Goal: Task Accomplishment & Management: Contribute content

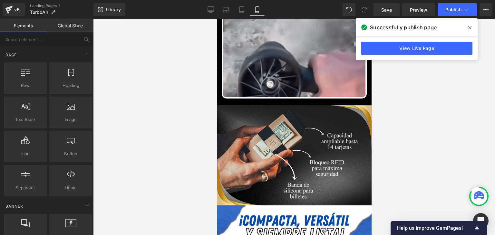
scroll to position [612, 0]
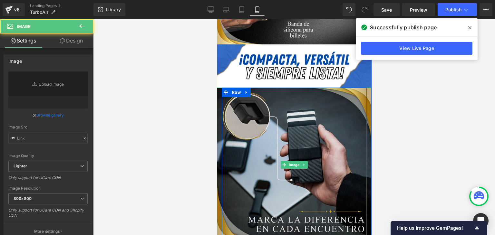
click at [283, 136] on img at bounding box center [294, 165] width 155 height 155
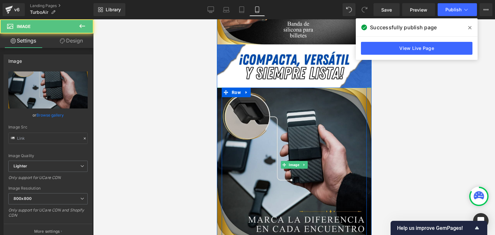
type input "[URL][DOMAIN_NAME]"
click at [295, 124] on img at bounding box center [294, 165] width 155 height 155
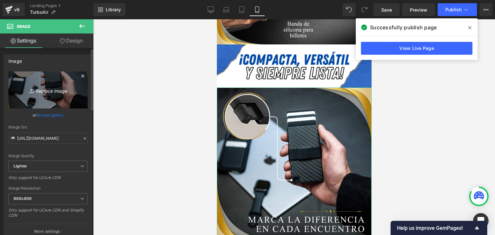
click at [53, 88] on icon "Replace Image" at bounding box center [48, 90] width 52 height 8
type input "C:\fakepath\(Español).webp"
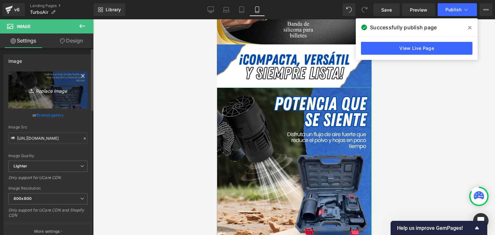
type input "[URL][DOMAIN_NAME]"
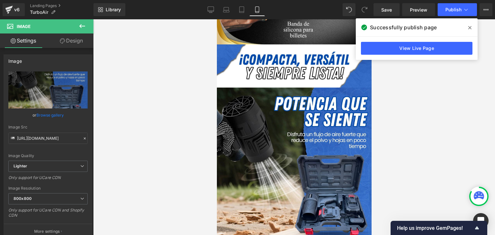
click at [470, 28] on icon at bounding box center [469, 27] width 3 height 3
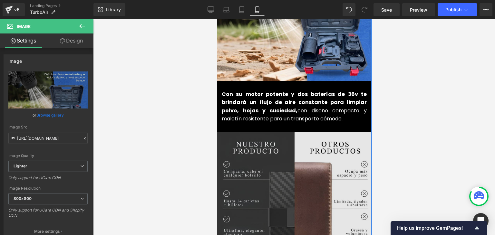
scroll to position [838, 0]
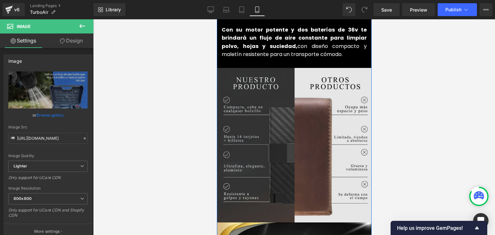
click at [289, 144] on img at bounding box center [294, 145] width 155 height 155
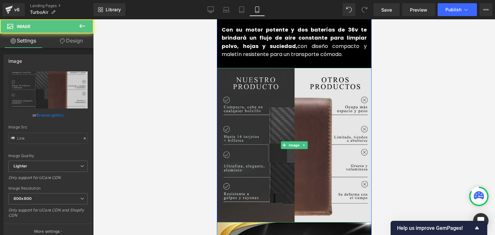
type input "[URL][DOMAIN_NAME]"
click at [285, 116] on img at bounding box center [294, 145] width 155 height 155
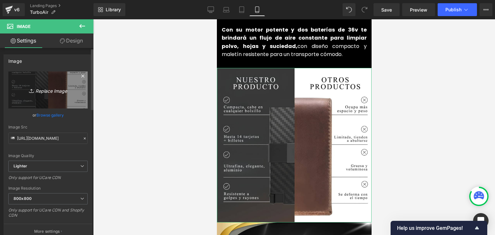
click at [47, 95] on link "Replace Image" at bounding box center [47, 90] width 79 height 37
type input "C:\fakepath\(Español) (6).webp"
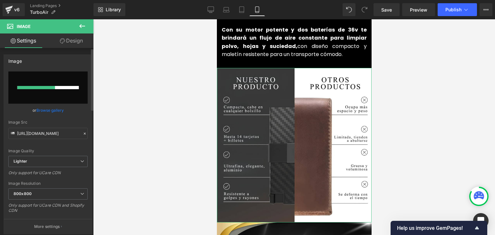
click at [61, 111] on link "Browse gallery" at bounding box center [49, 110] width 27 height 11
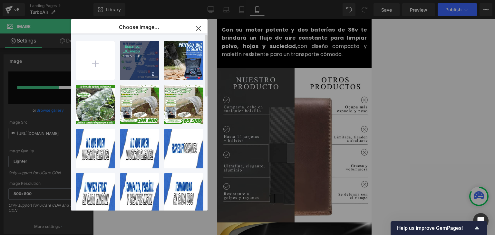
click at [137, 68] on div "_Españo... _6_.webp 914.55 KB" at bounding box center [139, 60] width 39 height 39
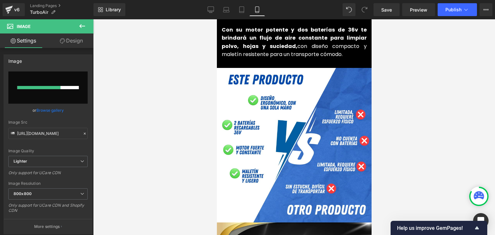
type input "[URL][DOMAIN_NAME]"
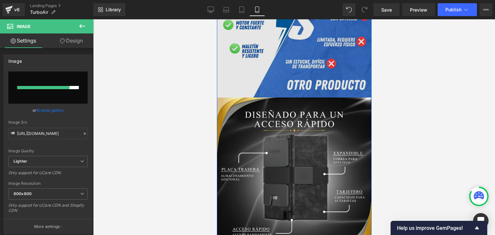
scroll to position [967, 0]
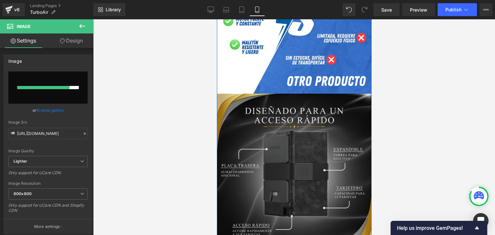
click at [287, 118] on img at bounding box center [294, 171] width 155 height 155
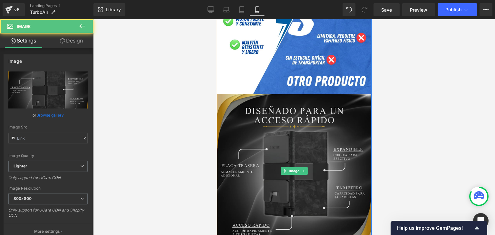
type input "[URL][DOMAIN_NAME]"
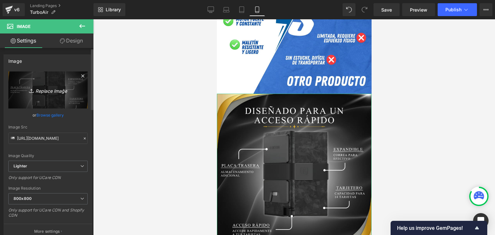
click at [50, 92] on icon "Replace Image" at bounding box center [48, 90] width 52 height 8
type input "C:\fakepath\(Español) (2).webp"
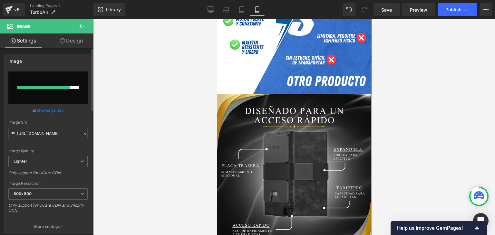
click at [57, 111] on link "Browse gallery" at bounding box center [49, 110] width 27 height 11
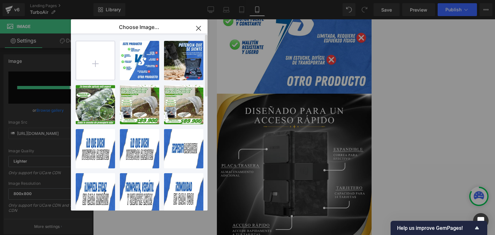
click at [101, 58] on input "file" at bounding box center [95, 60] width 39 height 39
type input "C:\fakepath\(Español) (2).webp"
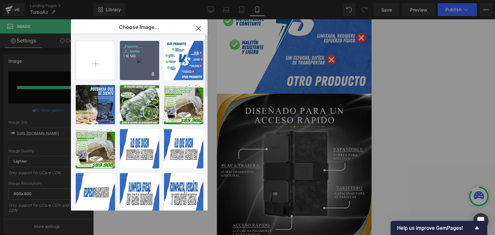
click at [140, 64] on div "_Españo... _2_.webp 1.18 MB" at bounding box center [139, 60] width 39 height 39
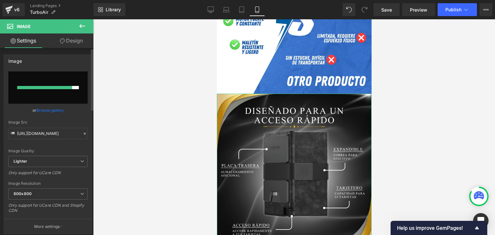
click at [59, 110] on link "Browse gallery" at bounding box center [49, 110] width 27 height 11
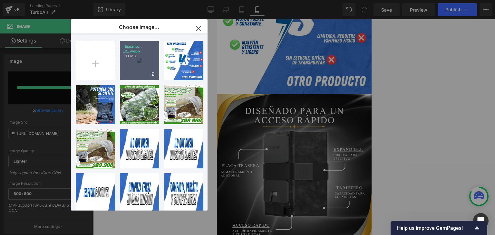
click at [133, 64] on div "_Españo... _2_.webp 1.18 MB" at bounding box center [139, 60] width 39 height 39
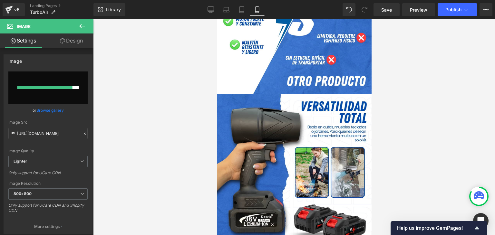
type input "[URL][DOMAIN_NAME]"
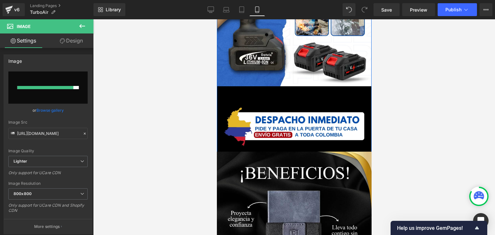
scroll to position [1192, 0]
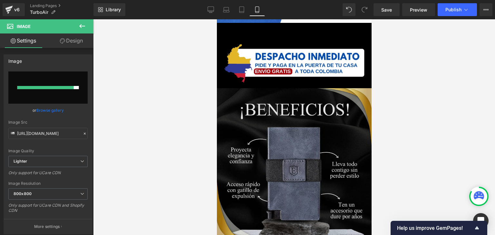
click at [294, 124] on img at bounding box center [294, 165] width 155 height 155
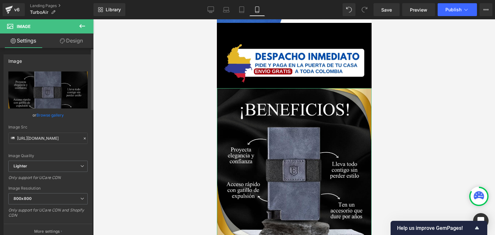
click at [54, 113] on link "Browse gallery" at bounding box center [49, 115] width 27 height 11
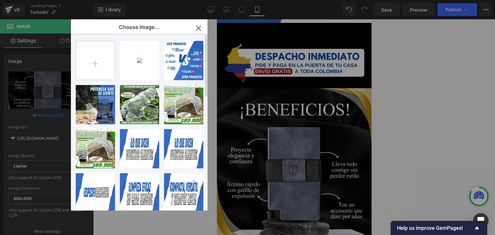
click at [95, 69] on input "file" at bounding box center [95, 60] width 39 height 39
type input "C:\fakepath\(Español) (7).webp"
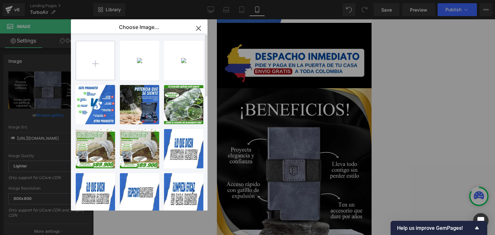
click at [97, 64] on input "file" at bounding box center [95, 60] width 39 height 39
type input "C:\fakepath\(Español) (1).webp"
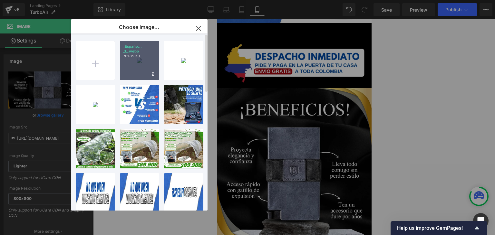
click at [140, 62] on div "_Españo... _1_.webp 701.85 KB" at bounding box center [139, 60] width 39 height 39
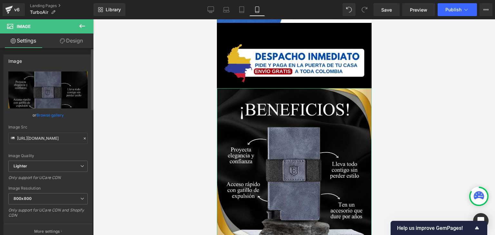
click at [53, 116] on link "Browse gallery" at bounding box center [49, 115] width 27 height 11
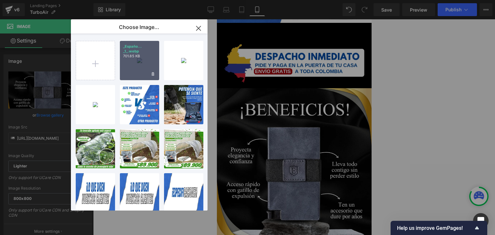
click at [129, 65] on div "_Españo... _1_.webp 701.85 KB" at bounding box center [139, 60] width 39 height 39
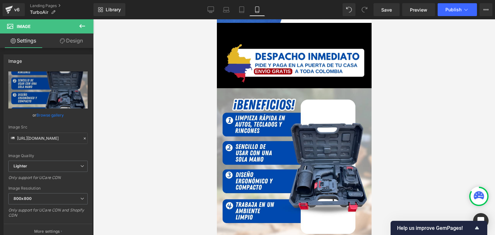
type input "[URL][DOMAIN_NAME]"
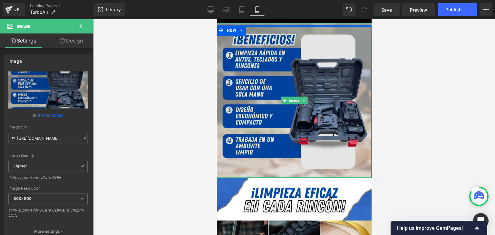
scroll to position [1257, 0]
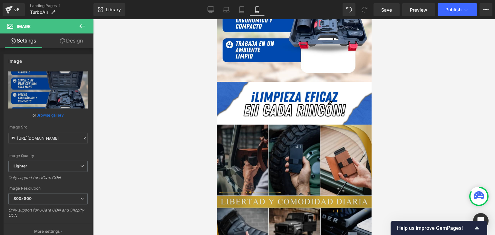
click at [306, 152] on img at bounding box center [294, 202] width 155 height 155
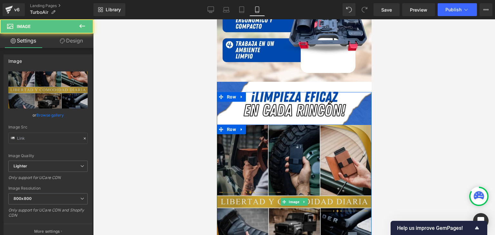
type input "[URL][DOMAIN_NAME]"
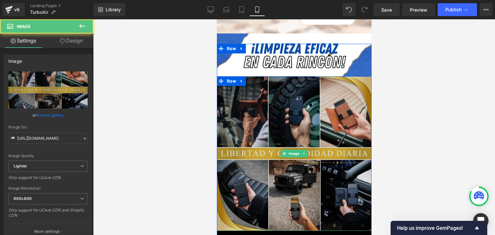
scroll to position [1418, 0]
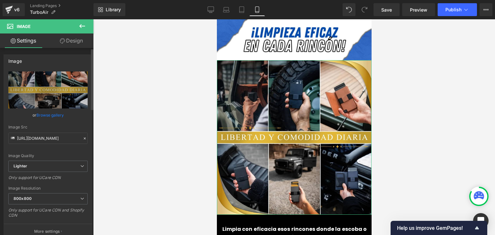
click at [56, 112] on link "Browse gallery" at bounding box center [49, 115] width 27 height 11
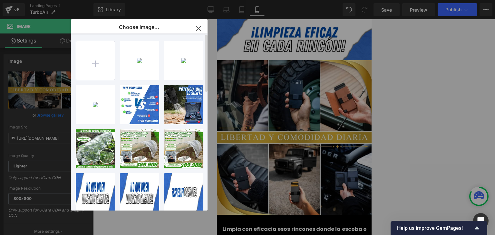
click at [94, 66] on input "file" at bounding box center [95, 60] width 39 height 39
type input "C:\fakepath\(Español) (3).webp"
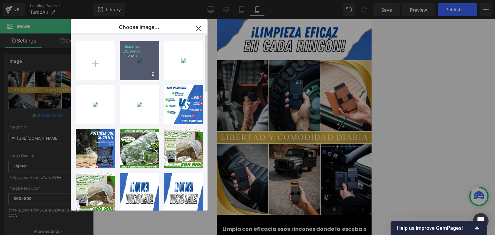
click at [136, 70] on div "_Españo... _3_.webp 1.32 MB" at bounding box center [139, 60] width 39 height 39
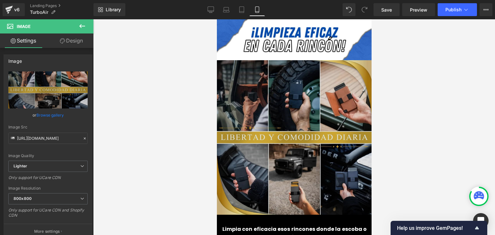
click at [285, 99] on img at bounding box center [294, 137] width 155 height 155
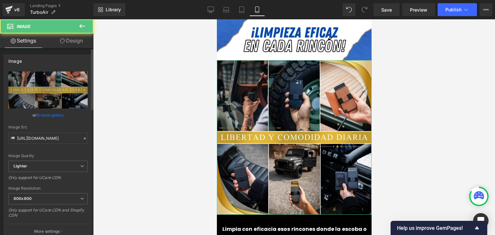
click at [48, 111] on link "Browse gallery" at bounding box center [49, 115] width 27 height 11
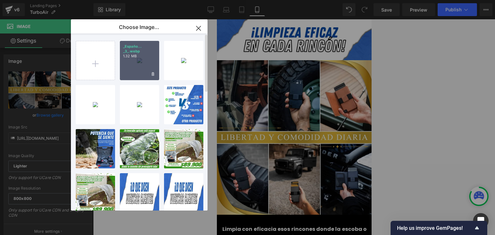
click at [128, 68] on div "_Españo... _3_.webp 1.32 MB" at bounding box center [139, 60] width 39 height 39
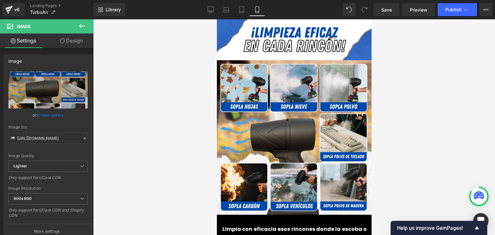
type input "[URL][DOMAIN_NAME]"
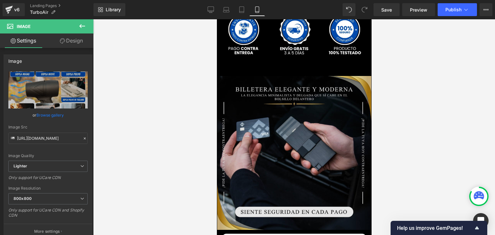
scroll to position [1675, 0]
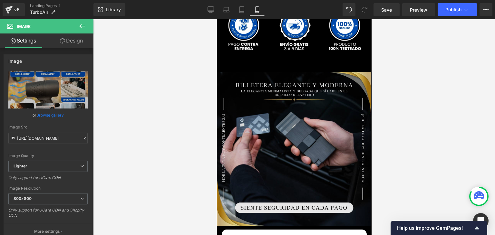
click at [296, 123] on img at bounding box center [294, 151] width 154 height 158
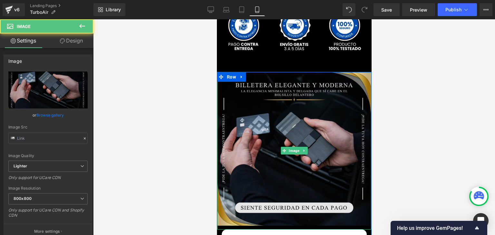
type input "[URL][DOMAIN_NAME]"
click at [296, 119] on img at bounding box center [294, 151] width 154 height 158
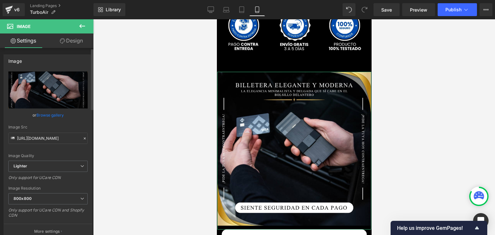
click at [41, 111] on link "Browse gallery" at bounding box center [49, 115] width 27 height 11
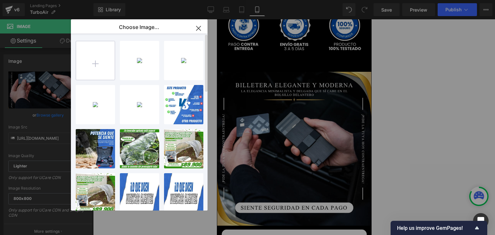
click at [112, 62] on input "file" at bounding box center [95, 60] width 39 height 39
type input "C:\fakepath\(Español) (4).webp"
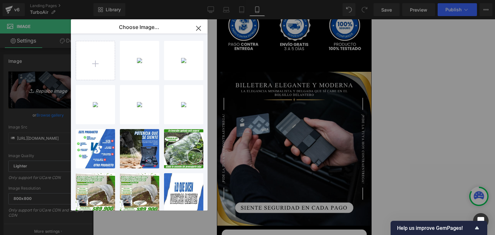
drag, startPoint x: 137, startPoint y: 68, endPoint x: 68, endPoint y: 103, distance: 77.5
click at [0, 0] on div "_Españo... _4_.webp 1.23 MB" at bounding box center [0, 0] width 0 height 0
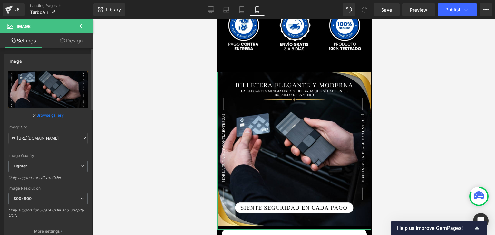
click at [54, 116] on link "Browse gallery" at bounding box center [49, 115] width 27 height 11
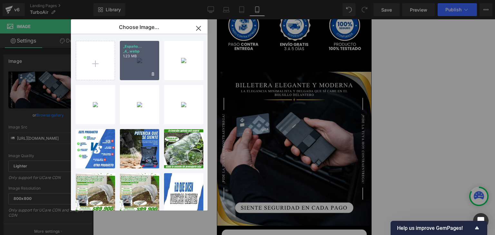
click at [134, 66] on div "_Españo... _4_.webp 1.23 MB" at bounding box center [139, 60] width 39 height 39
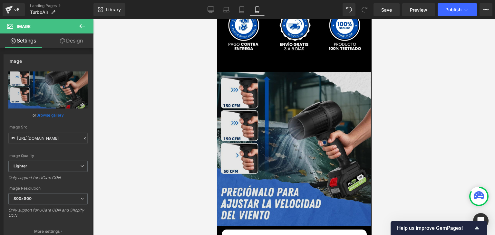
type input "[URL][DOMAIN_NAME]"
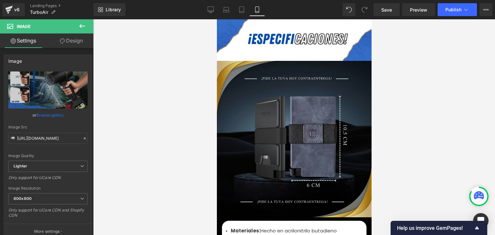
scroll to position [2062, 0]
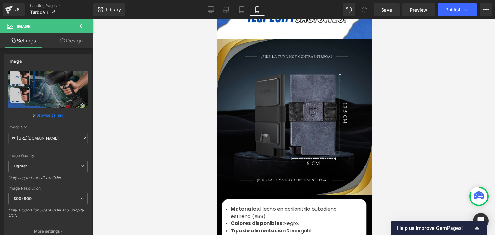
click at [281, 115] on img at bounding box center [294, 119] width 157 height 160
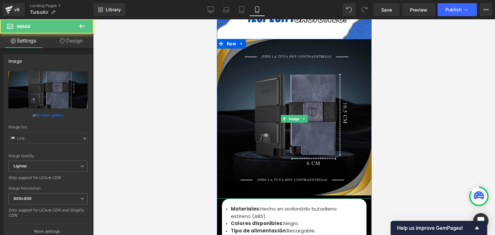
type input "[URL][DOMAIN_NAME]"
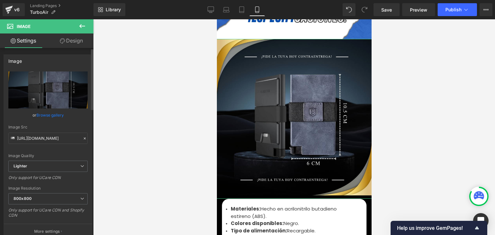
click at [49, 113] on link "Browse gallery" at bounding box center [49, 115] width 27 height 11
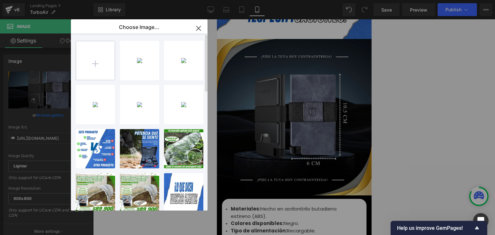
click at [103, 60] on input "file" at bounding box center [95, 60] width 39 height 39
type input "C:\fakepath\(Español) (5).webp"
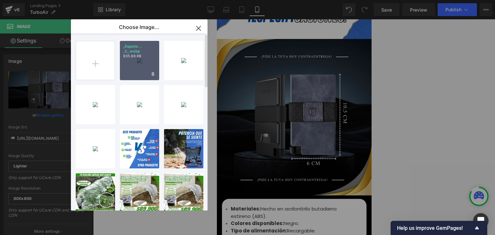
click at [145, 63] on div "_Españo... _5_.webp 935.98 KB" at bounding box center [139, 60] width 39 height 39
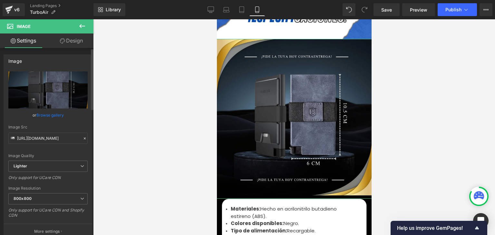
click at [53, 113] on link "Browse gallery" at bounding box center [49, 115] width 27 height 11
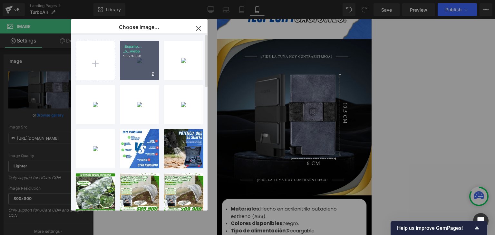
click at [134, 64] on div "_Españo... _5_.webp 935.98 KB" at bounding box center [139, 60] width 39 height 39
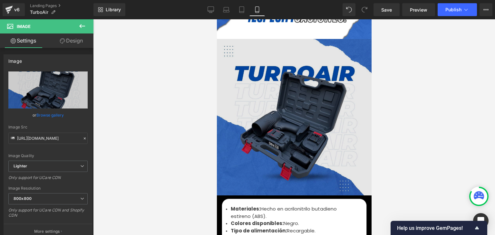
type input "[URL][DOMAIN_NAME]"
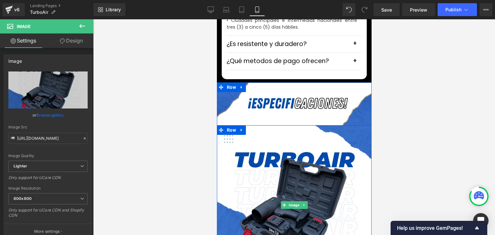
scroll to position [1965, 0]
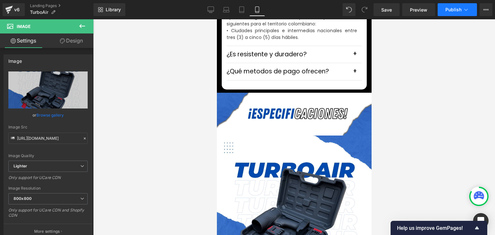
click at [455, 7] on span "Publish" at bounding box center [453, 9] width 16 height 5
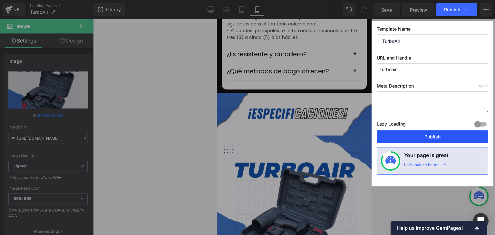
click at [439, 135] on button "Publish" at bounding box center [432, 136] width 111 height 13
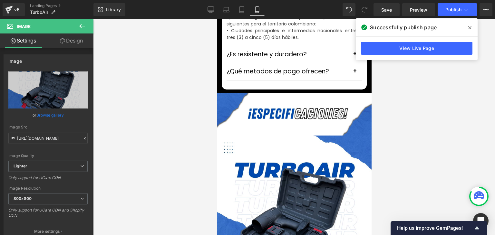
click at [468, 27] on icon at bounding box center [469, 27] width 3 height 3
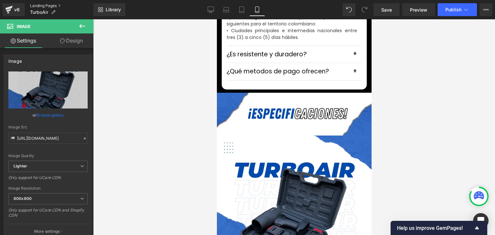
click at [55, 5] on link "Landing Pages" at bounding box center [61, 5] width 63 height 5
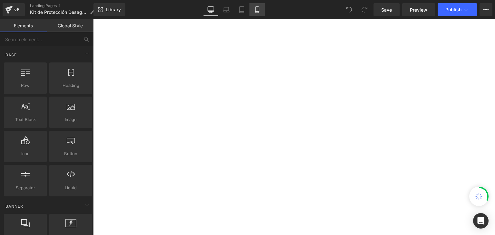
click at [257, 12] on icon at bounding box center [257, 9] width 6 height 6
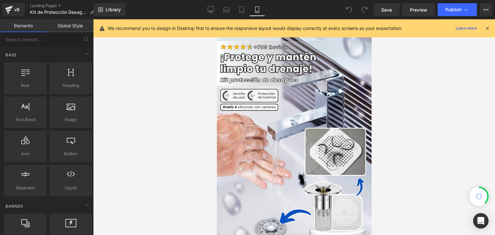
click at [488, 30] on icon at bounding box center [487, 28] width 6 height 6
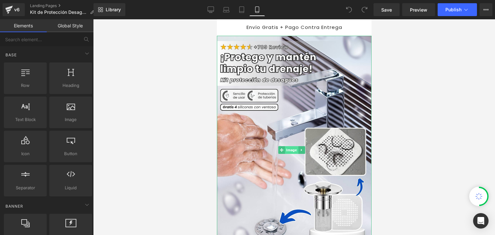
drag, startPoint x: 312, startPoint y: 101, endPoint x: 291, endPoint y: 147, distance: 51.0
click at [312, 101] on img at bounding box center [294, 150] width 155 height 229
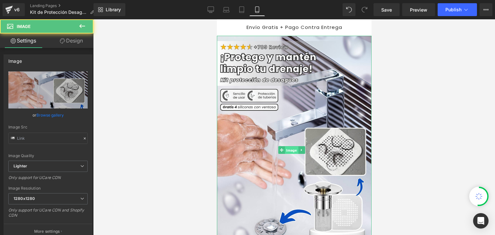
click at [290, 147] on span "Image" at bounding box center [291, 151] width 13 height 8
type input "https://ucarecdn.com/c7251dfa-2eb3-4f26-a623-45d83e532d6a/-/format/auto/-/previ…"
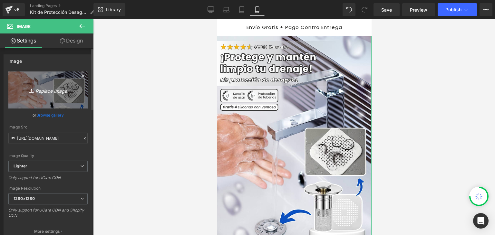
click at [37, 86] on icon "Replace Image" at bounding box center [48, 90] width 52 height 8
type input "C:\fakepath\Banner Landing.webp"
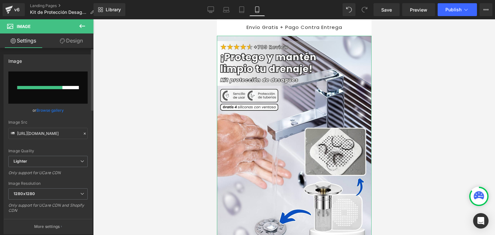
click at [62, 109] on link "Browse gallery" at bounding box center [49, 110] width 27 height 11
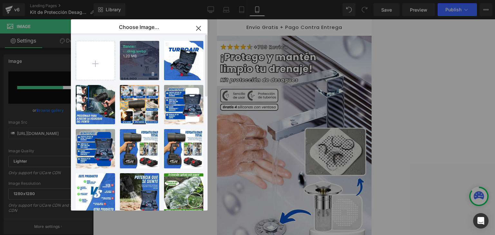
click at [139, 60] on div "Banner ...ding.webp 1.20 MB" at bounding box center [139, 60] width 39 height 39
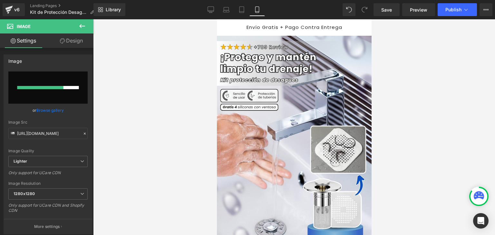
type input "https://ucarecdn.com/7b1d24c7-bba5-4418-86a7-f837be8d8449/-/format/auto/-/previ…"
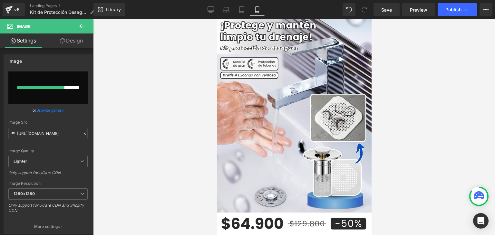
scroll to position [32, 0]
click at [456, 12] on span "Publish" at bounding box center [453, 9] width 16 height 5
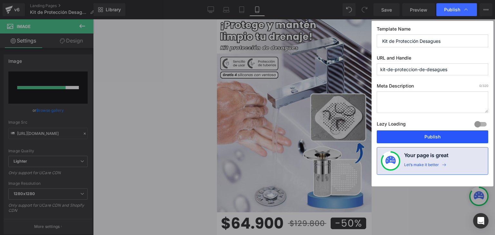
click at [428, 136] on button "Publish" at bounding box center [432, 136] width 111 height 13
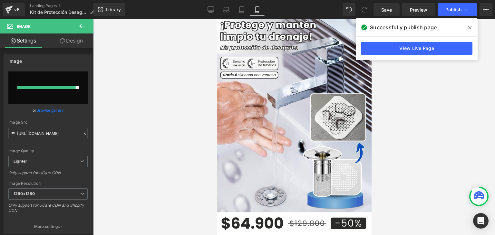
click at [469, 24] on span at bounding box center [470, 28] width 10 height 10
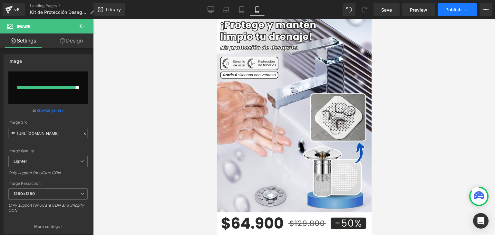
click at [458, 9] on span "Publish" at bounding box center [453, 9] width 16 height 5
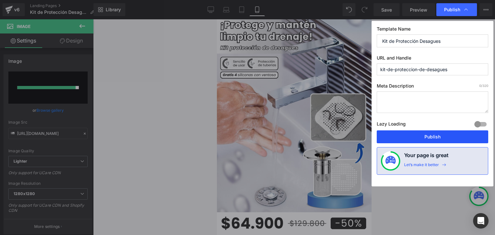
click at [434, 138] on button "Publish" at bounding box center [432, 136] width 111 height 13
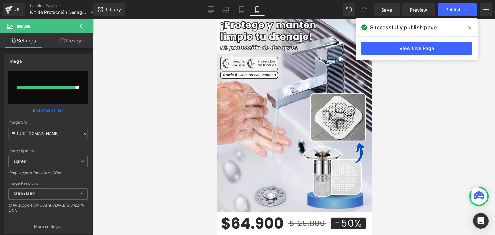
click at [473, 28] on span at bounding box center [470, 28] width 10 height 10
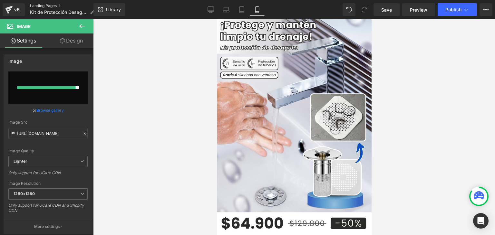
click at [53, 4] on link "Landing Pages" at bounding box center [65, 5] width 70 height 5
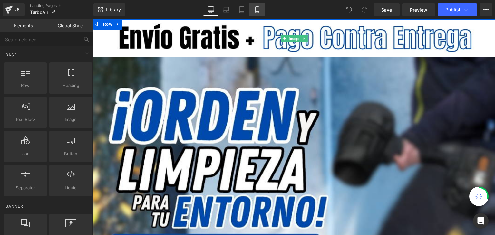
click at [253, 6] on link "Mobile" at bounding box center [256, 9] width 15 height 13
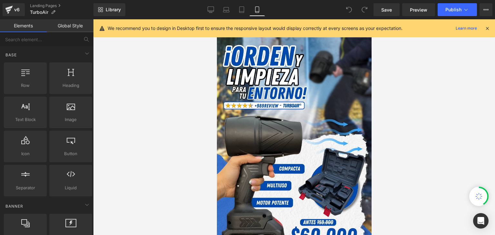
click at [488, 28] on icon at bounding box center [487, 28] width 6 height 6
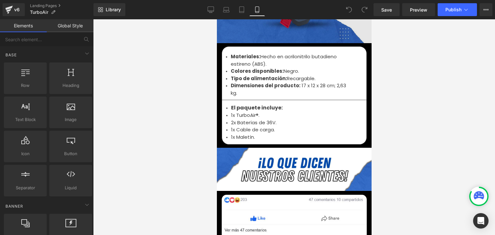
scroll to position [2223, 0]
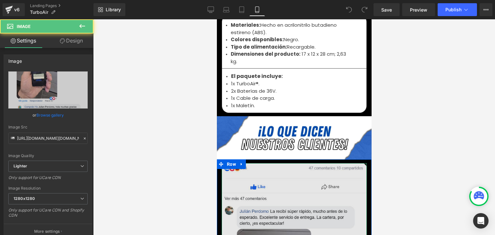
scroll to position [2288, 0]
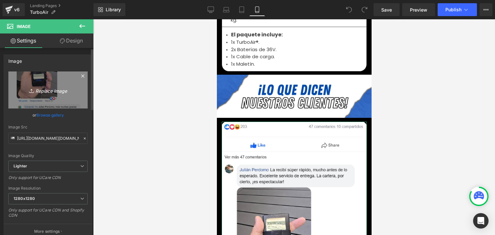
click at [65, 92] on icon "Replace Image" at bounding box center [48, 90] width 52 height 8
type input "C:\fakepath\zeoob.com_z0pgfn7sen_photo.png"
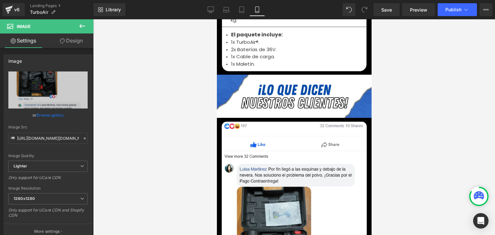
type input "https://ucarecdn.com/52d1958f-9e0d-49d1-aff8-42cda707d33e/-/format/auto/-/previ…"
click at [448, 7] on span "Publish" at bounding box center [453, 9] width 16 height 5
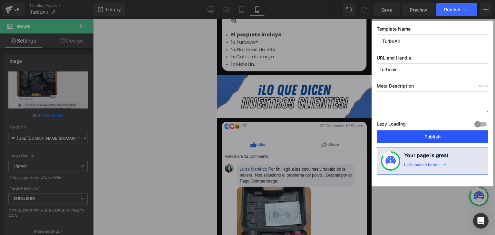
click at [439, 134] on button "Publish" at bounding box center [432, 136] width 111 height 13
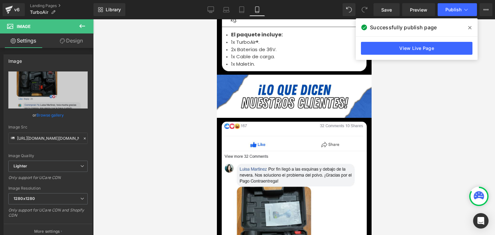
click at [467, 27] on span at bounding box center [470, 28] width 10 height 10
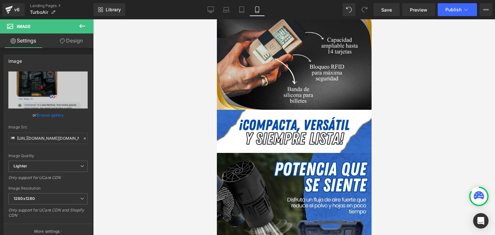
scroll to position [483, 0]
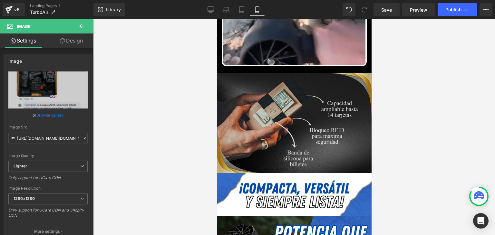
click at [298, 115] on div "Image" at bounding box center [294, 123] width 155 height 100
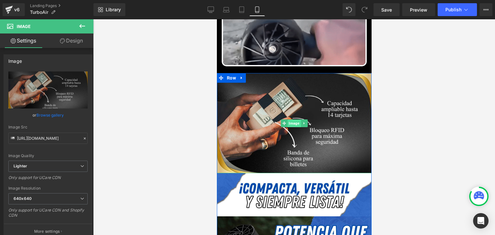
click at [289, 120] on span "Image" at bounding box center [293, 124] width 13 height 8
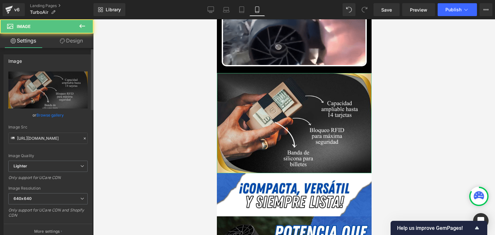
click at [58, 118] on link "Browse gallery" at bounding box center [49, 115] width 27 height 11
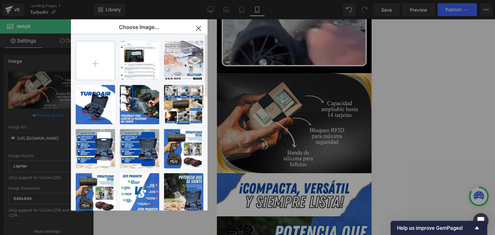
click at [98, 62] on input "file" at bounding box center [95, 60] width 39 height 39
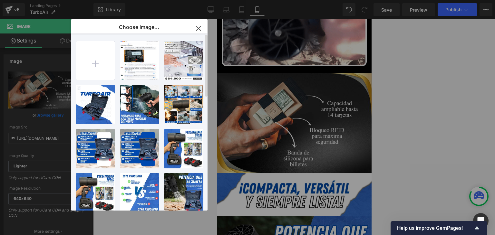
type input "C:\fakepath\BENEFICIOS.webp"
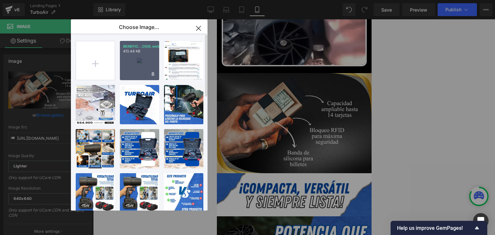
click at [137, 60] on div "BENEFIC...CIOS.webp 413.48 KB" at bounding box center [139, 60] width 39 height 39
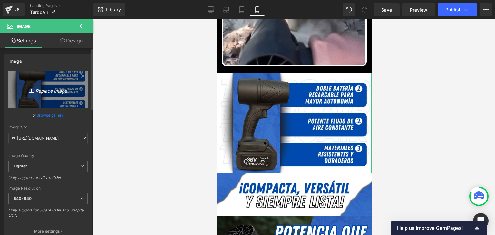
type input "https://ucarecdn.com/f48538c7-8b6e-4abb-b64e-77a493e55975/-/format/auto/-/previ…"
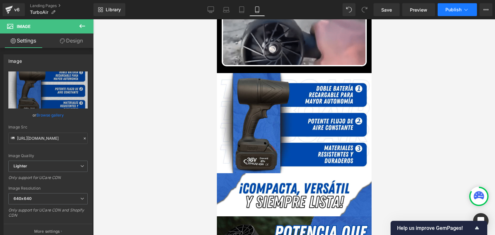
click at [446, 13] on button "Publish" at bounding box center [457, 9] width 39 height 13
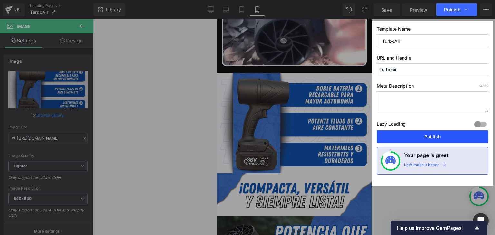
click at [419, 138] on button "Publish" at bounding box center [432, 136] width 111 height 13
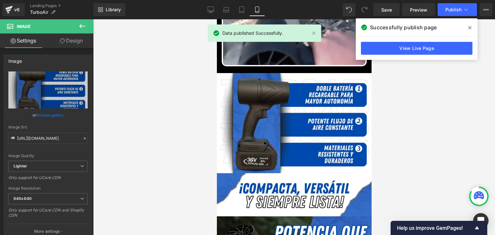
click at [469, 26] on icon at bounding box center [469, 27] width 3 height 5
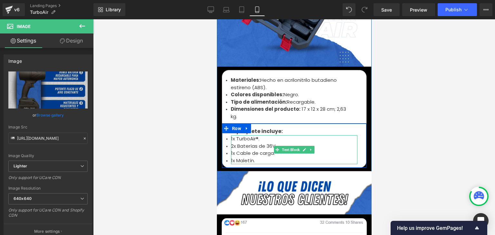
scroll to position [2320, 0]
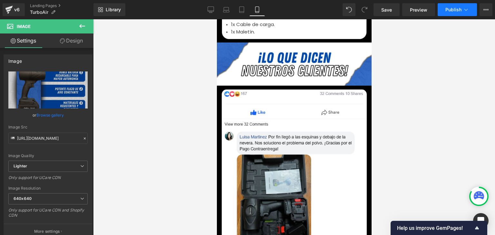
click at [456, 10] on span "Publish" at bounding box center [453, 9] width 16 height 5
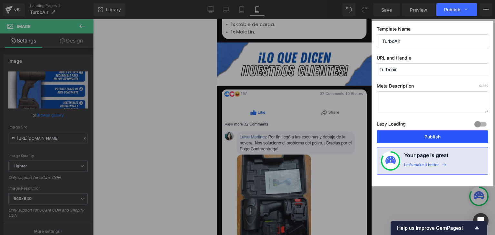
click at [425, 136] on button "Publish" at bounding box center [432, 136] width 111 height 13
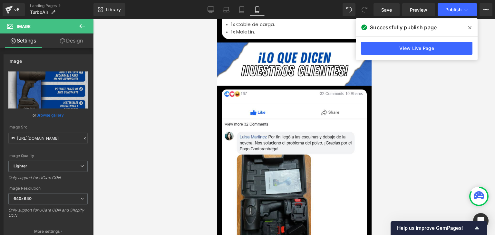
click at [470, 26] on icon at bounding box center [469, 27] width 3 height 5
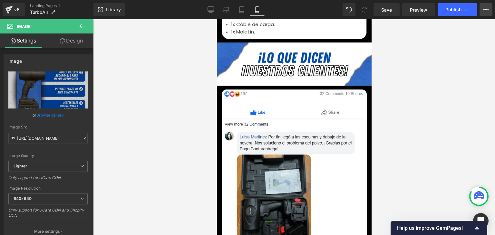
click at [481, 10] on button "View Live Page View with current Template Save Template to Library Schedule Pub…" at bounding box center [485, 9] width 13 height 13
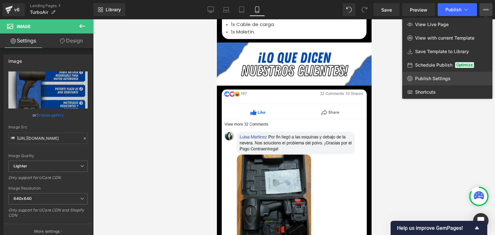
click at [430, 74] on link "Publish Settings" at bounding box center [447, 79] width 90 height 14
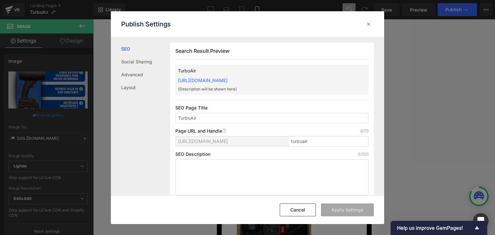
scroll to position [0, 0]
drag, startPoint x: 177, startPoint y: 80, endPoint x: 298, endPoint y: 82, distance: 121.5
click at [298, 82] on div "Search Result Preview TurboAir https://commpralo-ya.myshopify.com/pages/turboai…" at bounding box center [272, 122] width 204 height 158
copy link "https://commpralo-ya.myshopify.com/pages/turboair"
click at [368, 21] on icon at bounding box center [368, 24] width 6 height 6
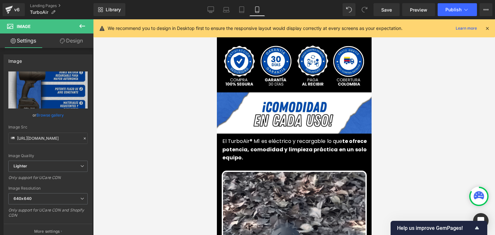
scroll to position [226, 0]
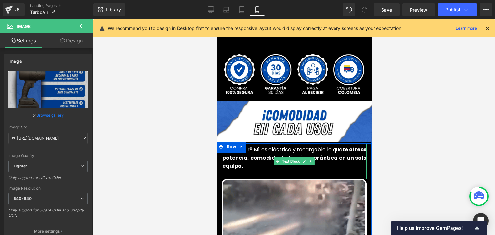
click at [256, 146] on strong "te ofrece potencia, comodidad y limpieza práctica en un solo equipo." at bounding box center [294, 158] width 144 height 24
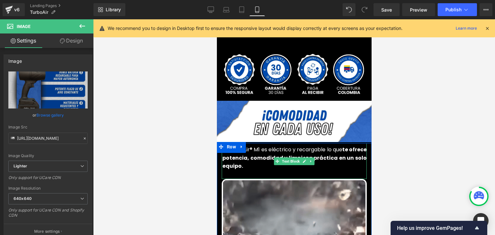
click at [253, 147] on strong "te ofrece potencia, comodidad y limpieza práctica en un solo equipo." at bounding box center [294, 158] width 144 height 24
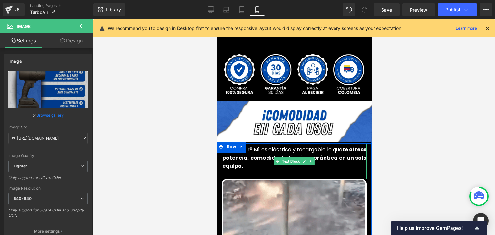
click at [253, 147] on strong "te ofrece potencia, comodidad y limpieza práctica en un solo equipo." at bounding box center [294, 158] width 144 height 24
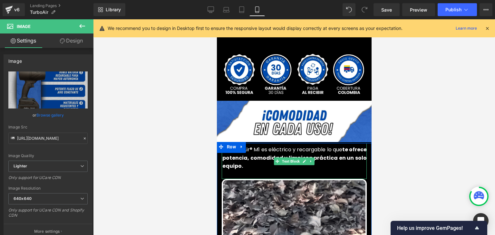
click at [253, 147] on strong "te ofrece potencia, comodidad y limpieza práctica en un solo equipo." at bounding box center [294, 158] width 144 height 24
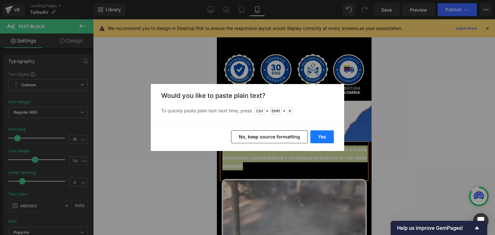
click at [323, 135] on button "Yes" at bounding box center [322, 136] width 24 height 13
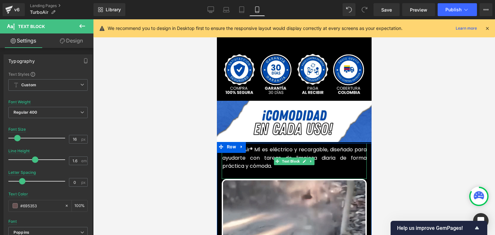
click at [244, 156] on font "El TurboAir® M1 es eléctrico y recargable, diseñado para ayudarte con tareas de…" at bounding box center [294, 158] width 144 height 24
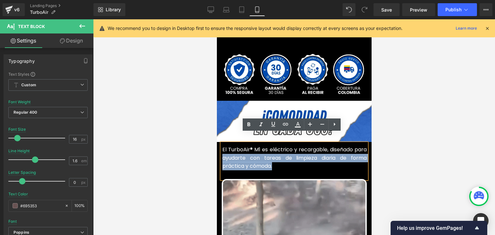
drag, startPoint x: 277, startPoint y: 156, endPoint x: 221, endPoint y: 147, distance: 56.8
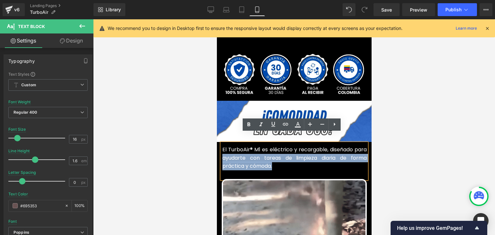
click at [222, 147] on p "El TurboAir® M1 es eléctrico y recargable, diseñado para ayudarte con tareas de…" at bounding box center [294, 158] width 144 height 25
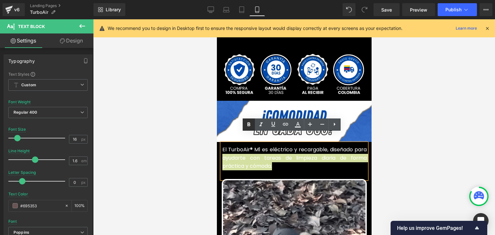
click at [248, 125] on icon at bounding box center [248, 125] width 3 height 4
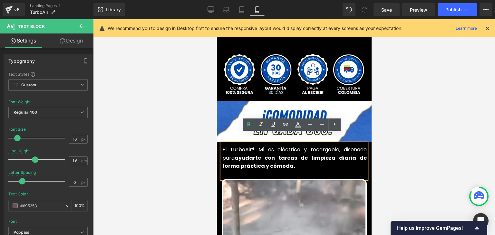
click at [437, 123] on div at bounding box center [294, 127] width 402 height 216
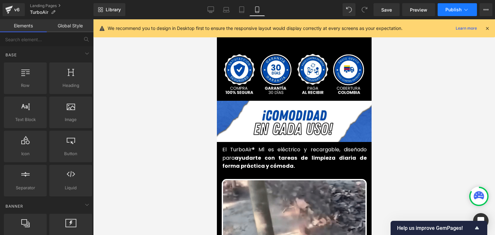
click at [454, 8] on span "Publish" at bounding box center [453, 9] width 16 height 5
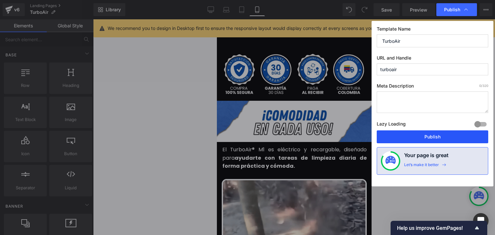
click at [434, 135] on button "Publish" at bounding box center [432, 136] width 111 height 13
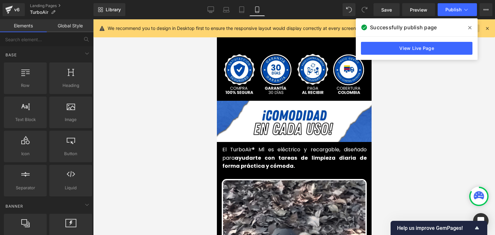
click at [469, 28] on icon at bounding box center [469, 27] width 3 height 3
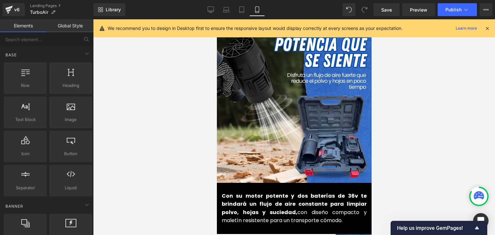
scroll to position [709, 0]
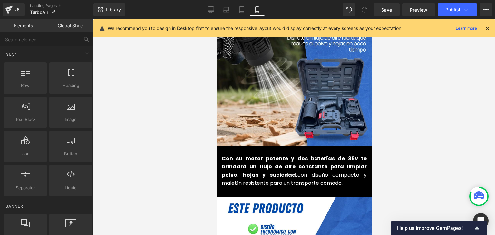
click at [242, 159] on strong "Con su motor potente y dos baterías de 36v te brindará un flujo de aire constan…" at bounding box center [293, 167] width 145 height 24
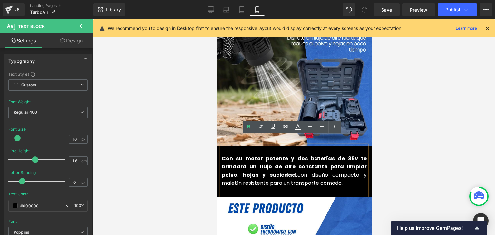
click at [235, 155] on strong "Con su motor potente y dos baterías de 36v te brindará un flujo de aire constan…" at bounding box center [293, 167] width 145 height 24
drag, startPoint x: 235, startPoint y: 150, endPoint x: 319, endPoint y: 35, distance: 142.9
click at [235, 155] on strong "Con su motor potente y dos baterías de 36v te brindará un flujo de aire constan…" at bounding box center [293, 167] width 145 height 24
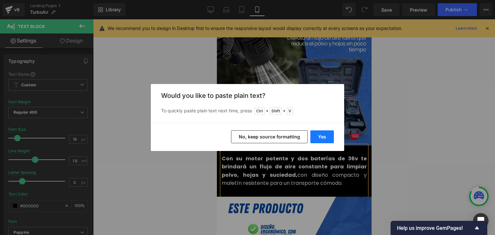
drag, startPoint x: 317, startPoint y: 136, endPoint x: 106, endPoint y: 133, distance: 210.7
click at [317, 136] on button "Yes" at bounding box center [322, 136] width 24 height 13
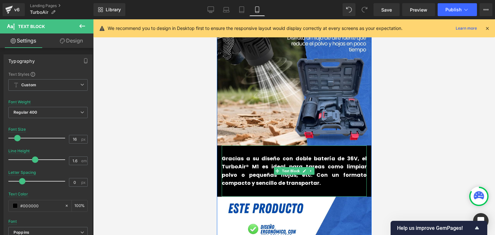
click at [265, 160] on p "Gracias a su diseño con doble batería de 36V, el TurboAir® M1 es ideal para tar…" at bounding box center [293, 171] width 145 height 33
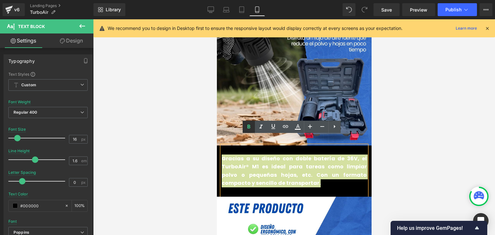
click at [250, 127] on icon at bounding box center [249, 127] width 8 height 8
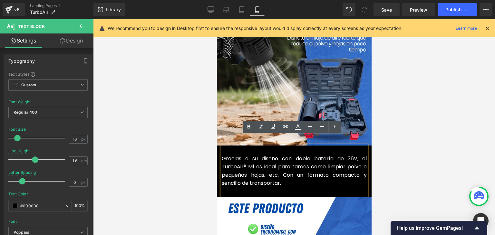
click at [271, 163] on font "Gracias a su diseño con doble batería de 36V, el TurboAir® M1 es ideal para tar…" at bounding box center [293, 171] width 145 height 32
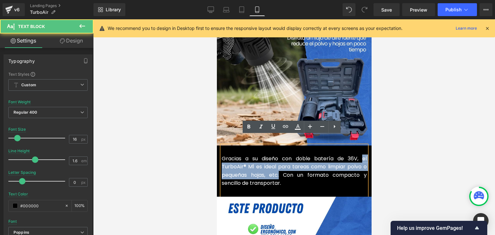
drag, startPoint x: 277, startPoint y: 166, endPoint x: 360, endPoint y: 150, distance: 84.0
click at [360, 155] on font "Gracias a su diseño con doble batería de 36V, el TurboAir® M1 es ideal para tar…" at bounding box center [293, 171] width 145 height 32
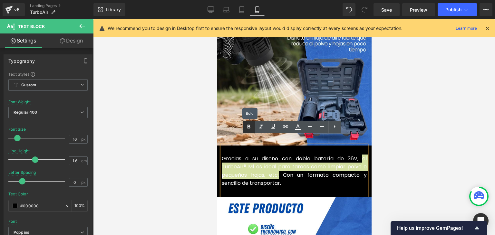
click at [246, 128] on icon at bounding box center [249, 127] width 8 height 8
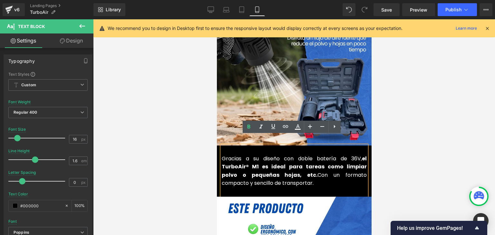
click at [439, 113] on div at bounding box center [294, 127] width 402 height 216
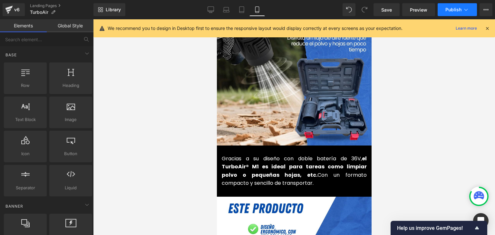
click at [452, 9] on span "Publish" at bounding box center [453, 9] width 16 height 5
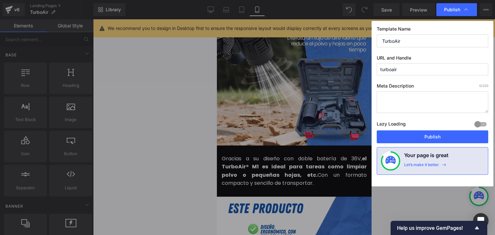
click at [434, 137] on button "Publish" at bounding box center [432, 136] width 111 height 13
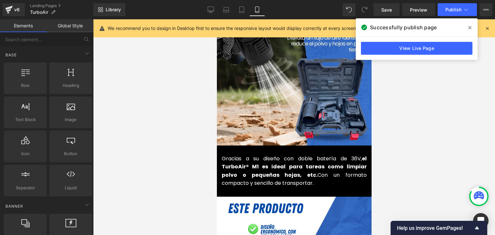
click at [469, 26] on icon at bounding box center [469, 27] width 3 height 5
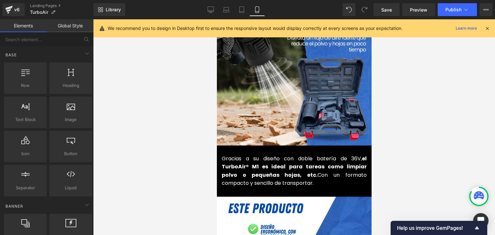
click at [485, 29] on icon at bounding box center [487, 28] width 6 height 6
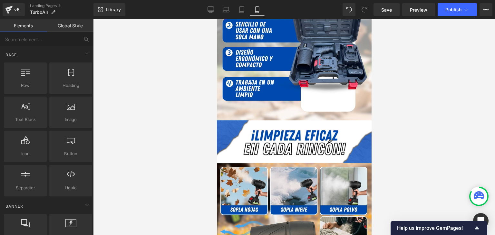
scroll to position [1385, 0]
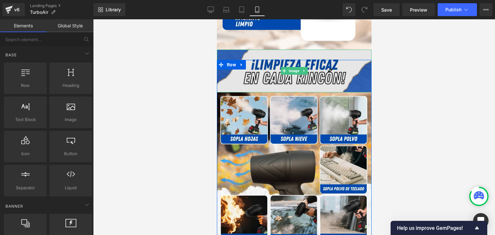
click at [290, 67] on span "Image" at bounding box center [293, 71] width 13 height 8
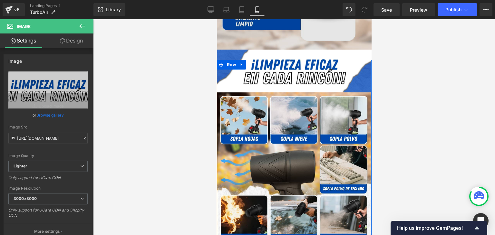
scroll to position [1321, 0]
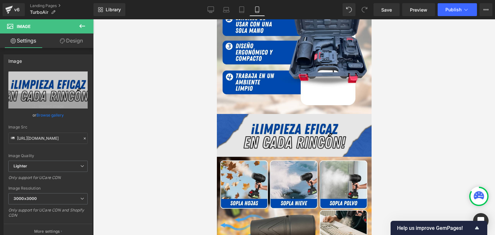
click at [294, 125] on div "Image" at bounding box center [294, 135] width 155 height 43
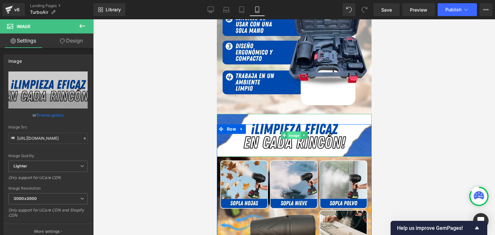
drag, startPoint x: 292, startPoint y: 126, endPoint x: 302, endPoint y: 100, distance: 27.9
click at [292, 132] on span "Image" at bounding box center [293, 136] width 13 height 8
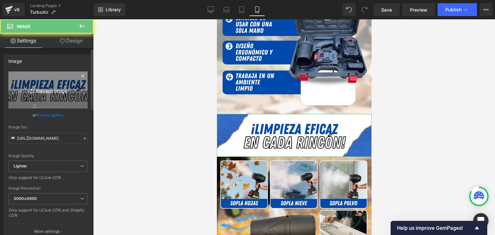
click at [40, 88] on icon "Replace Image" at bounding box center [48, 90] width 52 height 8
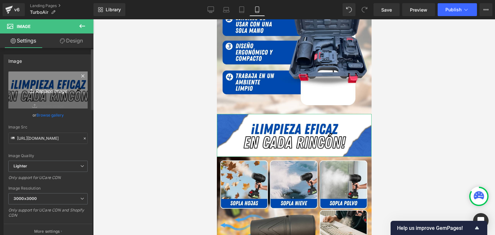
type input "C:\fakepath\¡Libera tu mente y despierta tu creatividad!.webp"
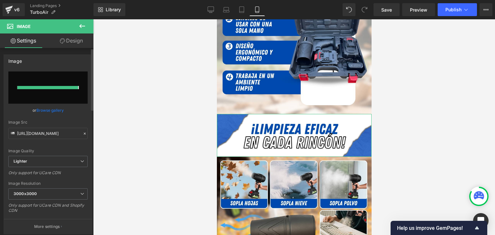
type input "https://ucarecdn.com/99341740-4ef5-4a7d-a3aa-56734de060c4/-/format/auto/-/previ…"
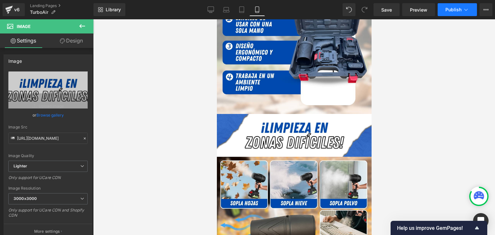
click at [451, 9] on span "Publish" at bounding box center [453, 9] width 16 height 5
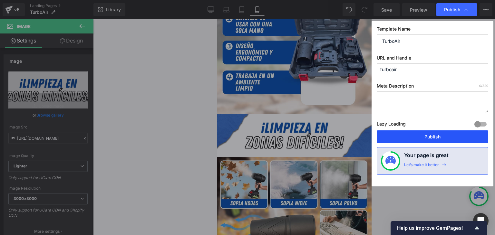
click at [433, 136] on button "Publish" at bounding box center [432, 136] width 111 height 13
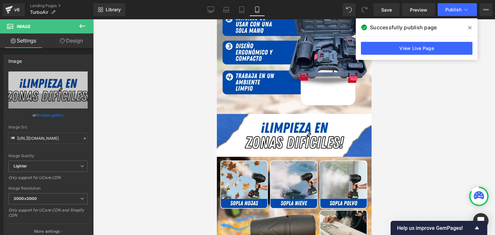
drag, startPoint x: 469, startPoint y: 26, endPoint x: 455, endPoint y: 36, distance: 17.0
click at [469, 27] on icon at bounding box center [469, 27] width 3 height 5
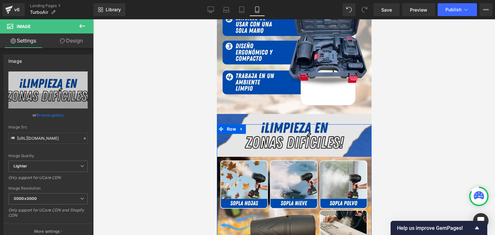
scroll to position [1482, 0]
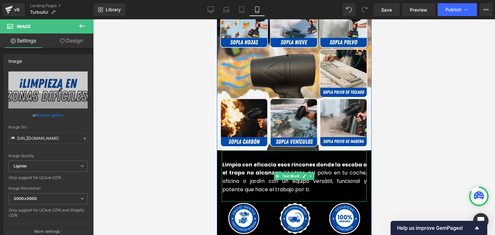
click at [259, 162] on strong "Limpia con eficacia esos rincones donde la escoba o el trapo no alcanzan." at bounding box center [294, 169] width 144 height 16
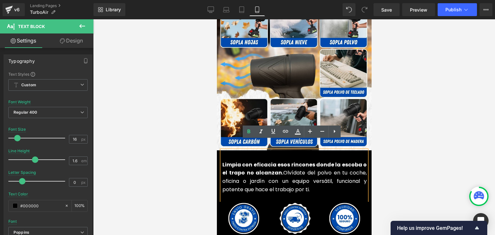
click at [255, 161] on strong "Limpia con eficacia esos rincones donde la escoba o el trapo no alcanzan." at bounding box center [294, 169] width 144 height 16
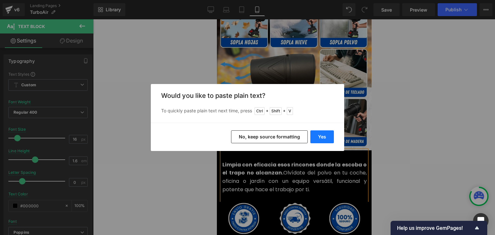
click at [326, 139] on button "Yes" at bounding box center [322, 136] width 24 height 13
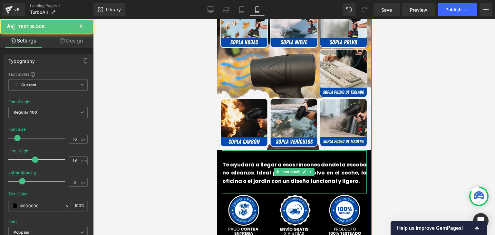
click at [250, 171] on b "Te ayudará a llegar a esos rincones donde la escoba no alcanza. Ideal para limp…" at bounding box center [294, 173] width 144 height 24
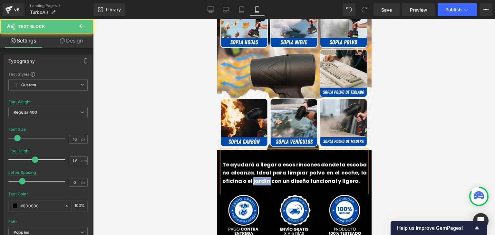
click at [250, 171] on b "Te ayudará a llegar a esos rincones donde la escoba no alcanza. Ideal para limp…" at bounding box center [294, 173] width 144 height 24
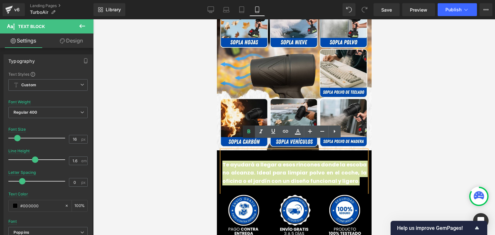
click at [250, 129] on icon at bounding box center [249, 132] width 8 height 8
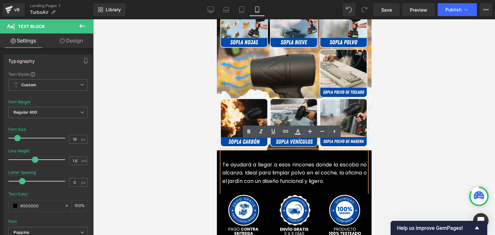
click at [253, 161] on font "Te ayudará a llegar a esos rincones donde la escoba no alcanza. Ideal para limp…" at bounding box center [294, 173] width 144 height 24
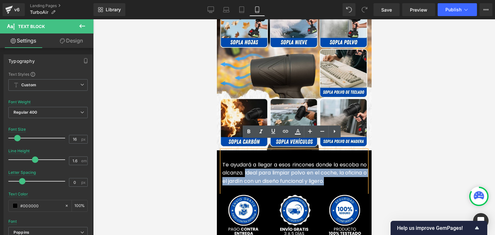
drag, startPoint x: 353, startPoint y: 172, endPoint x: 252, endPoint y: 160, distance: 102.1
click at [252, 161] on p "Te ayudará a llegar a esos rincones donde la escoba no alcanza. Ideal para limp…" at bounding box center [294, 173] width 144 height 25
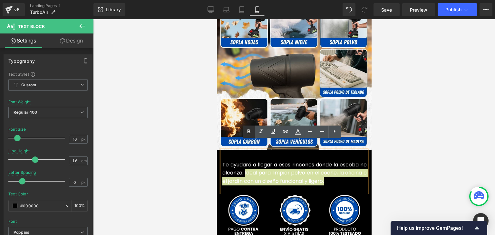
click at [248, 131] on icon at bounding box center [248, 132] width 3 height 4
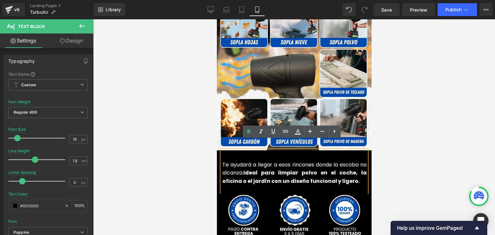
click at [410, 116] on div at bounding box center [294, 127] width 402 height 216
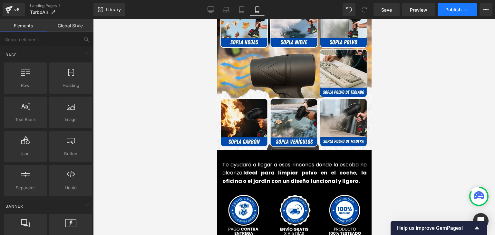
click at [448, 11] on span "Publish" at bounding box center [453, 9] width 16 height 5
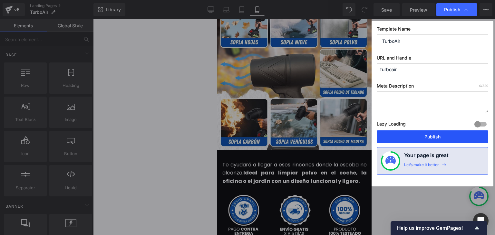
click at [427, 136] on button "Publish" at bounding box center [432, 136] width 111 height 13
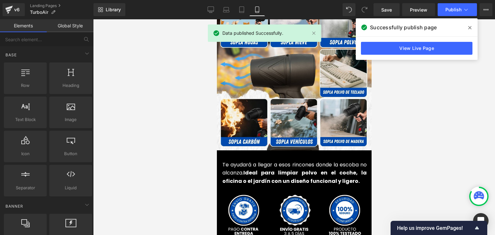
click at [468, 26] on icon at bounding box center [469, 27] width 3 height 3
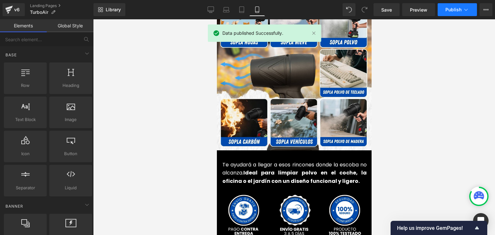
click at [453, 6] on button "Publish" at bounding box center [457, 9] width 39 height 13
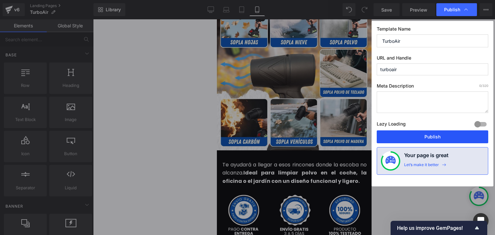
click at [427, 138] on button "Publish" at bounding box center [432, 136] width 111 height 13
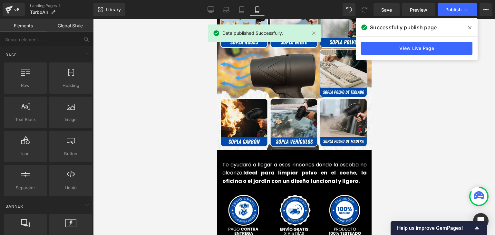
click at [468, 28] on icon at bounding box center [469, 27] width 3 height 5
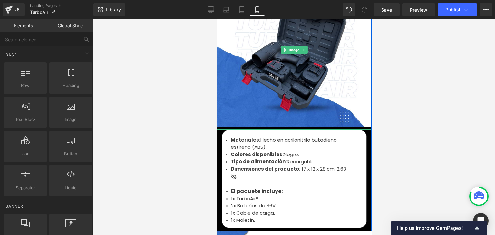
scroll to position [2126, 0]
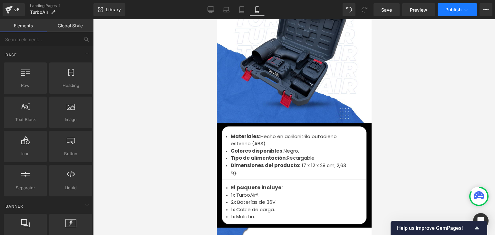
click at [448, 10] on span "Publish" at bounding box center [453, 9] width 16 height 5
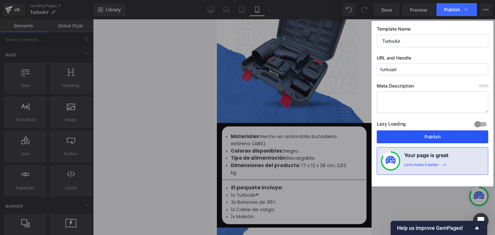
click at [424, 134] on button "Publish" at bounding box center [432, 136] width 111 height 13
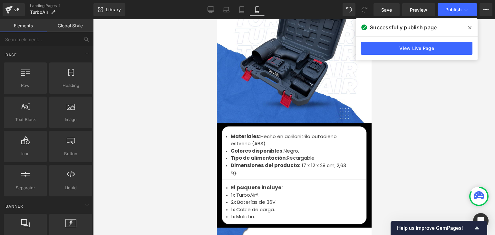
click at [469, 27] on icon at bounding box center [469, 27] width 3 height 3
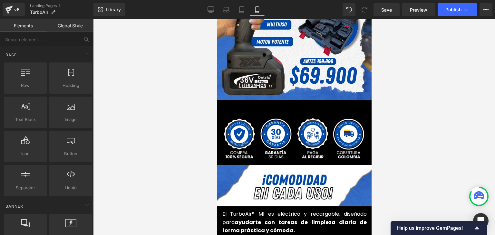
scroll to position [0, 0]
